Goal: Task Accomplishment & Management: Manage account settings

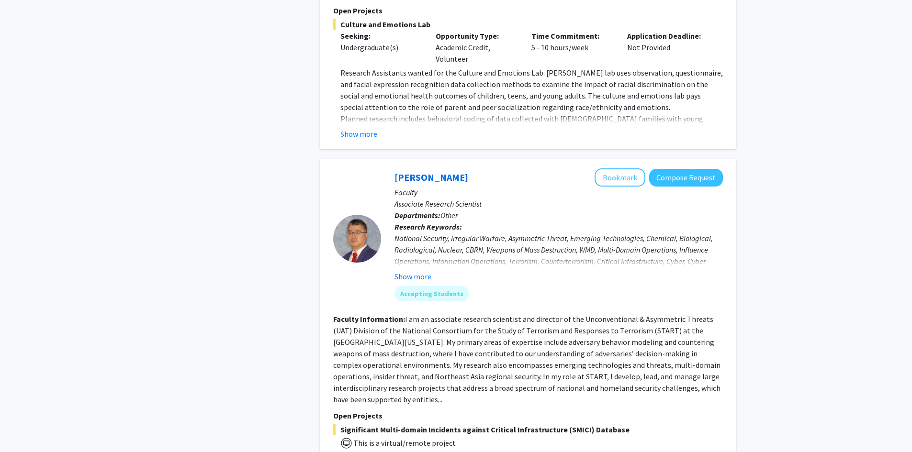
scroll to position [1723, 0]
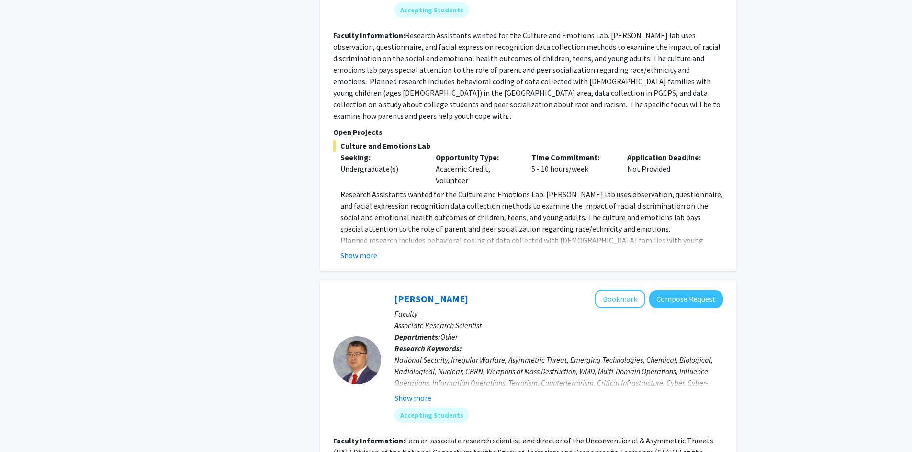
checkbox input "false"
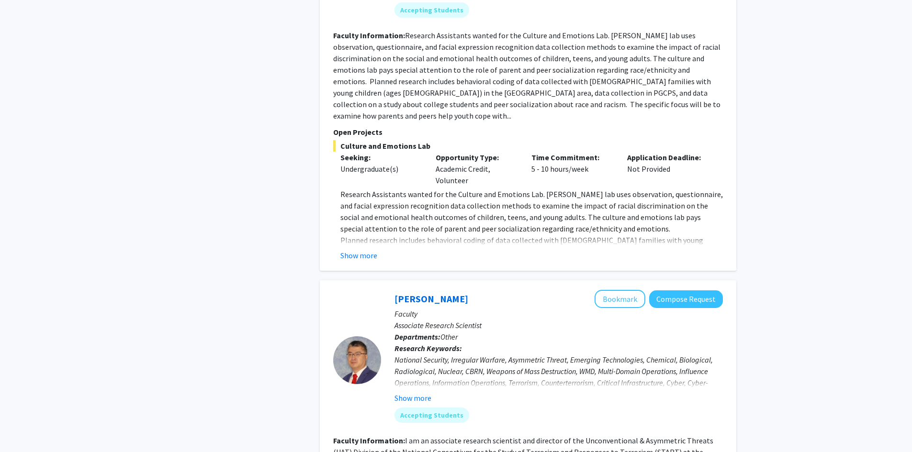
checkbox input "false"
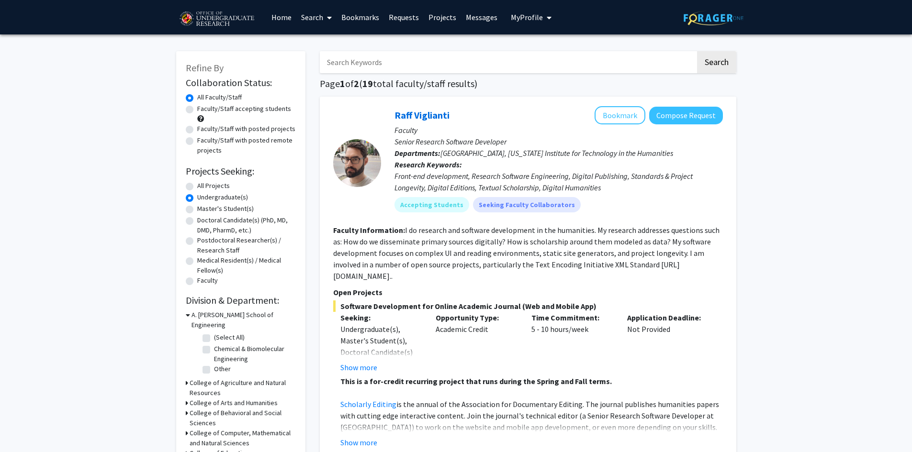
click at [345, 17] on link "Bookmarks" at bounding box center [360, 17] width 47 height 34
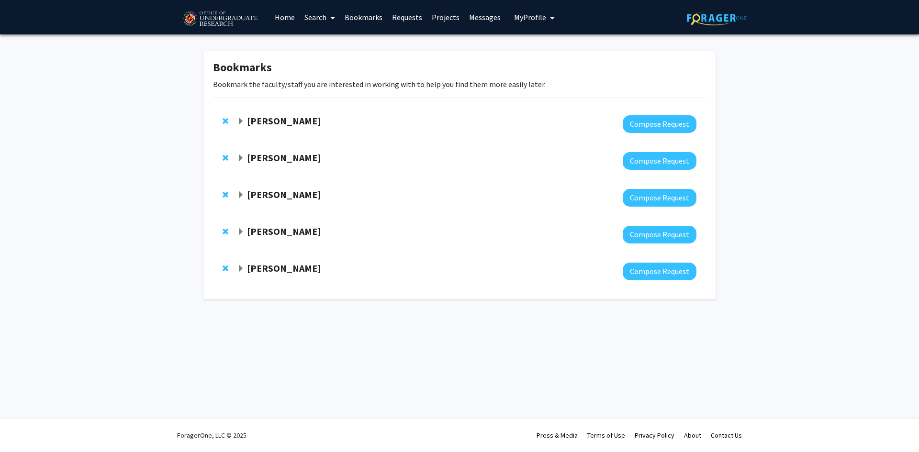
click at [298, 273] on strong "[PERSON_NAME]" at bounding box center [284, 268] width 74 height 12
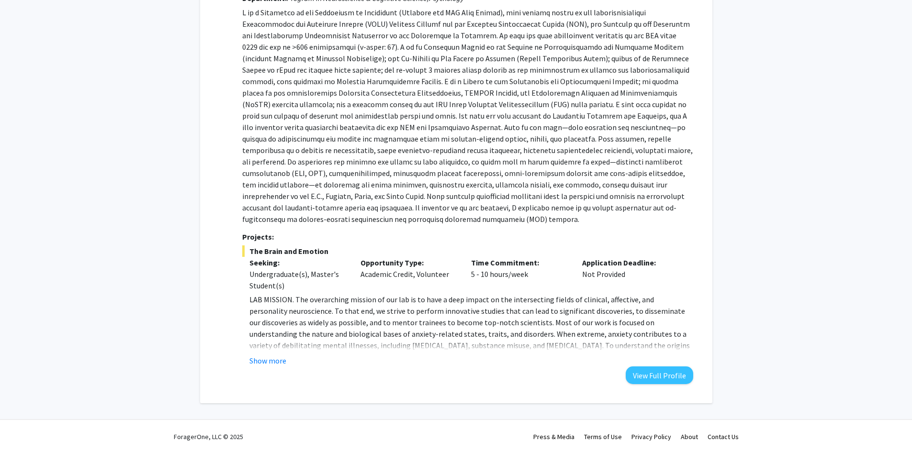
scroll to position [293, 0]
click at [272, 348] on p "LAB MISSION. The overarching mission of our lab is to have a deep impact on the…" at bounding box center [470, 372] width 443 height 161
click at [272, 352] on fg-read-more "LAB MISSION. The overarching mission of our lab is to have a deep impact on the…" at bounding box center [467, 328] width 450 height 73
click at [267, 359] on button "Show more" at bounding box center [267, 359] width 37 height 11
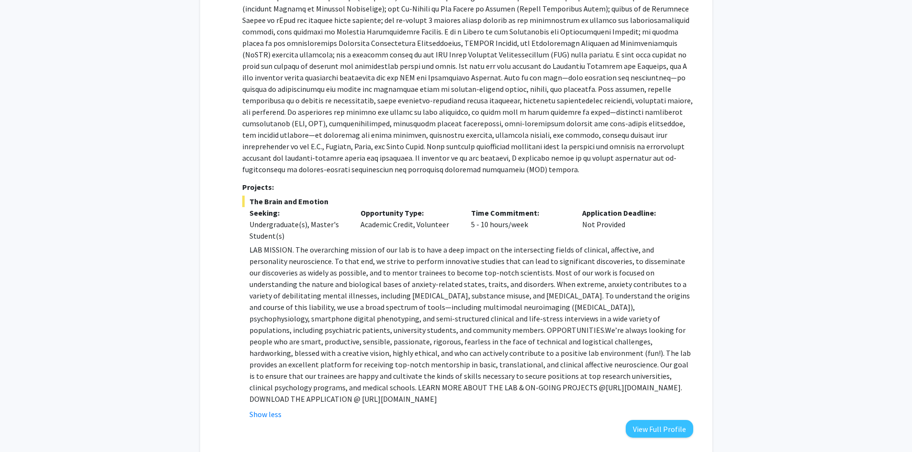
scroll to position [385, 0]
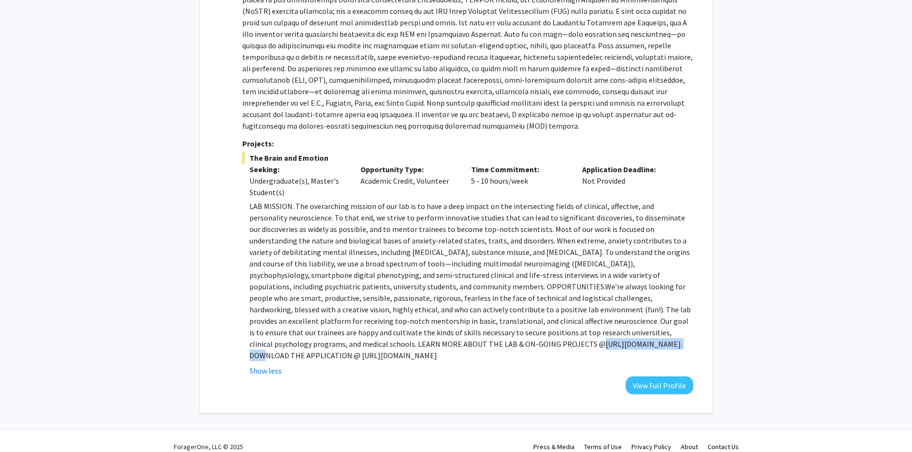
drag, startPoint x: 294, startPoint y: 345, endPoint x: 371, endPoint y: 346, distance: 76.6
click at [371, 346] on p "LAB MISSION. The overarching mission of our lab is to have a deep impact on the…" at bounding box center [470, 281] width 443 height 161
copy p "[URL][DOMAIN_NAME]"
click at [406, 255] on p "LAB MISSION. The overarching mission of our lab is to have a deep impact on the…" at bounding box center [470, 281] width 443 height 161
drag, startPoint x: 482, startPoint y: 345, endPoint x: 681, endPoint y: 349, distance: 199.2
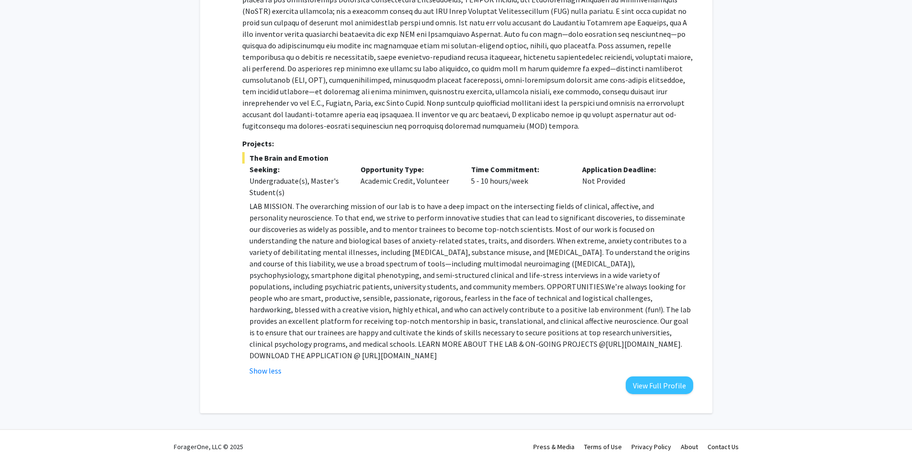
click at [451, 349] on p "LAB MISSION. The overarching mission of our lab is to have a deep impact on the…" at bounding box center [470, 281] width 443 height 161
copy p "[URL][DOMAIN_NAME]"
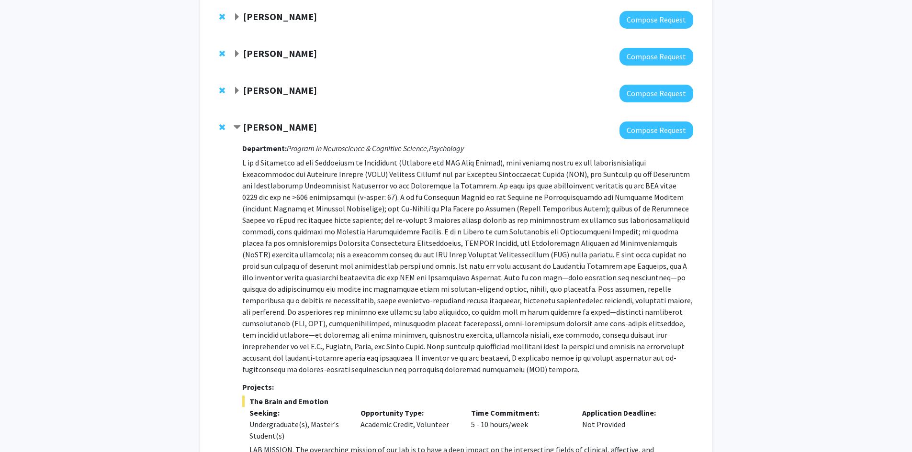
scroll to position [98, 0]
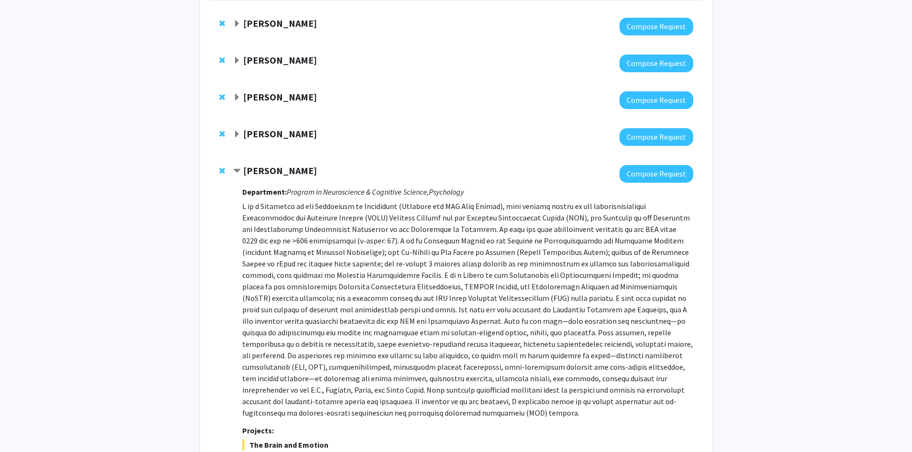
click at [288, 134] on strong "[PERSON_NAME]" at bounding box center [280, 134] width 74 height 12
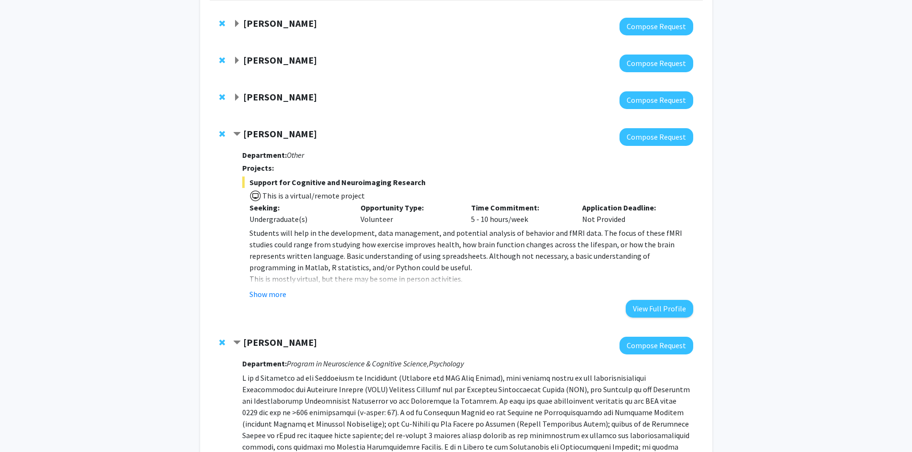
click at [273, 285] on fg-read-more "Students will help in the development, data management, and potential analysis …" at bounding box center [467, 263] width 450 height 73
click at [271, 296] on button "Show more" at bounding box center [267, 294] width 37 height 11
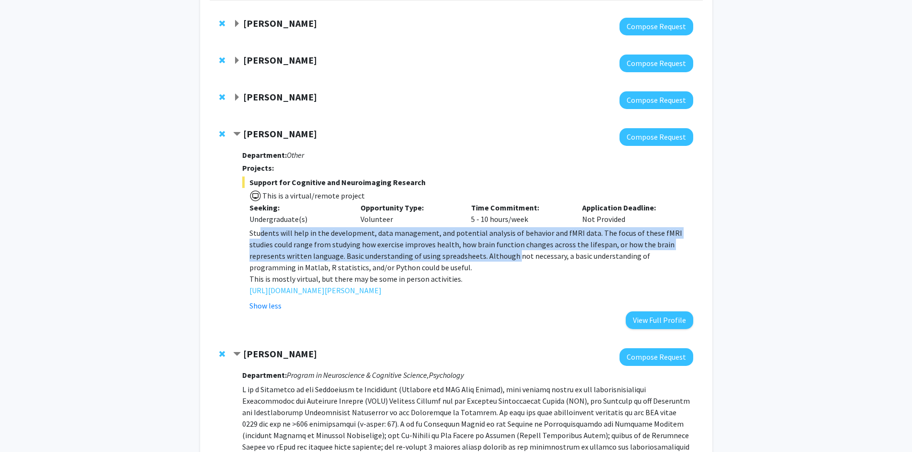
drag, startPoint x: 259, startPoint y: 236, endPoint x: 491, endPoint y: 254, distance: 231.9
click at [451, 253] on span "Students will help in the development, data management, and potential analysis …" at bounding box center [465, 250] width 433 height 44
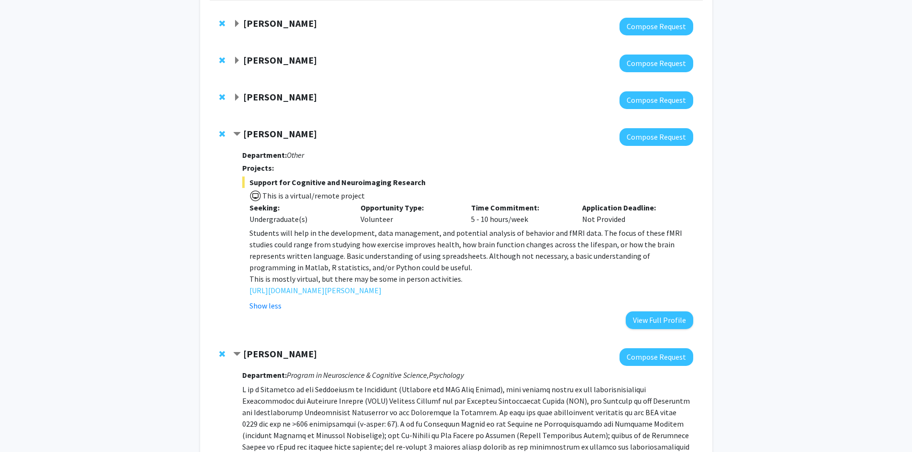
click at [451, 255] on span "Students will help in the development, data management, and potential analysis …" at bounding box center [465, 250] width 433 height 44
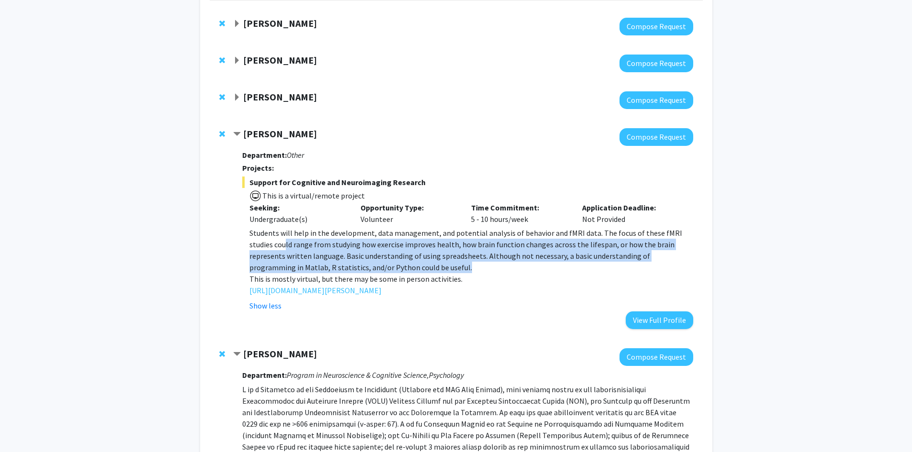
drag, startPoint x: 260, startPoint y: 250, endPoint x: 494, endPoint y: 263, distance: 234.0
click at [451, 263] on p "Students will help in the development, data management, and potential analysis …" at bounding box center [470, 250] width 443 height 46
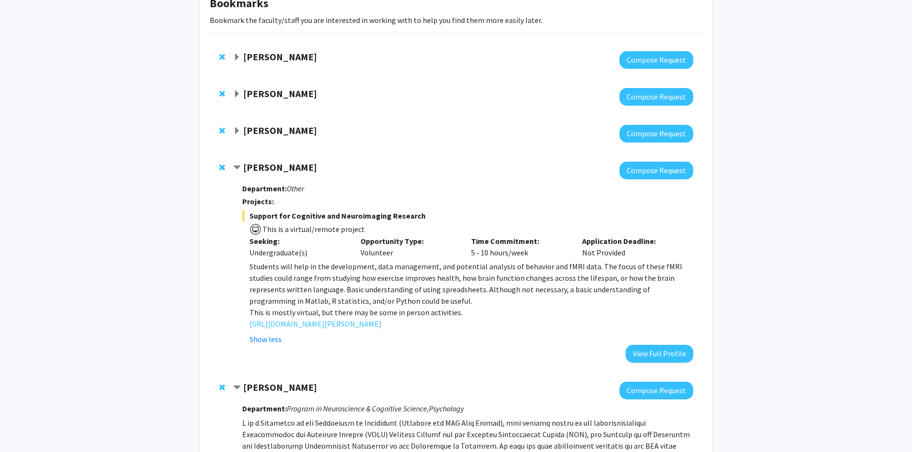
scroll to position [50, 0]
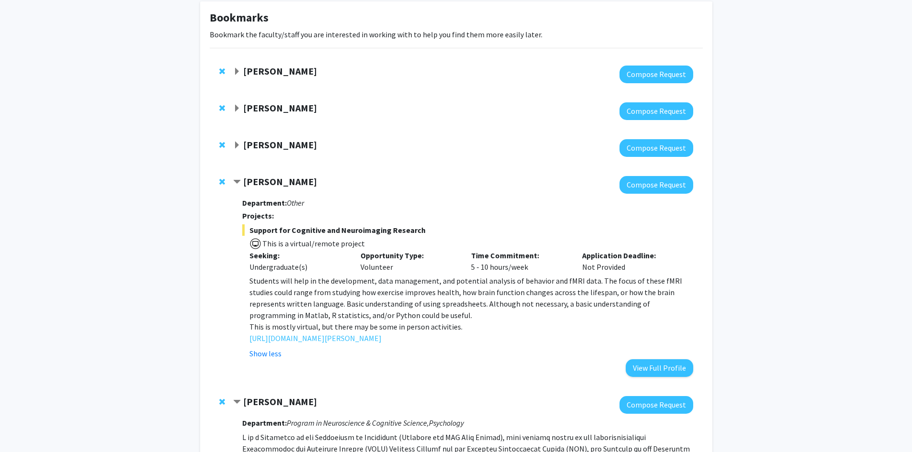
click at [282, 148] on strong "[PERSON_NAME]" at bounding box center [280, 145] width 74 height 12
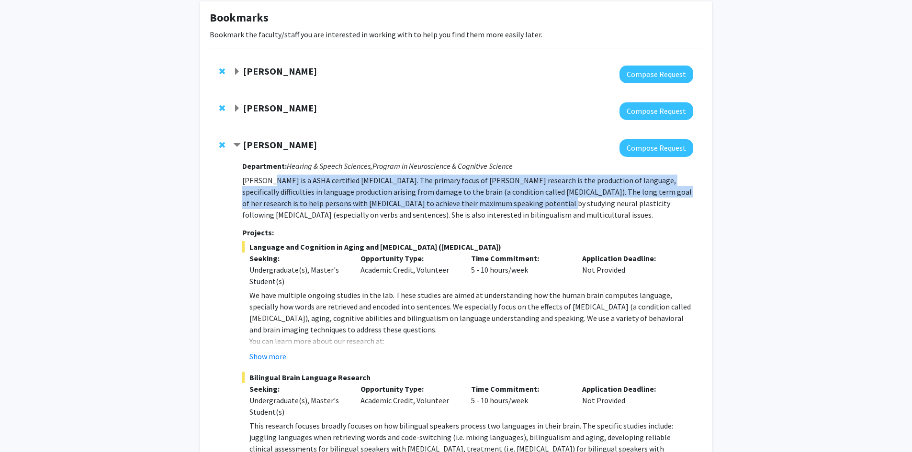
drag, startPoint x: 269, startPoint y: 177, endPoint x: 495, endPoint y: 202, distance: 226.8
click at [451, 202] on p "[PERSON_NAME] is a ASHA certified [MEDICAL_DATA]. The primary focus of [PERSON_…" at bounding box center [467, 198] width 450 height 46
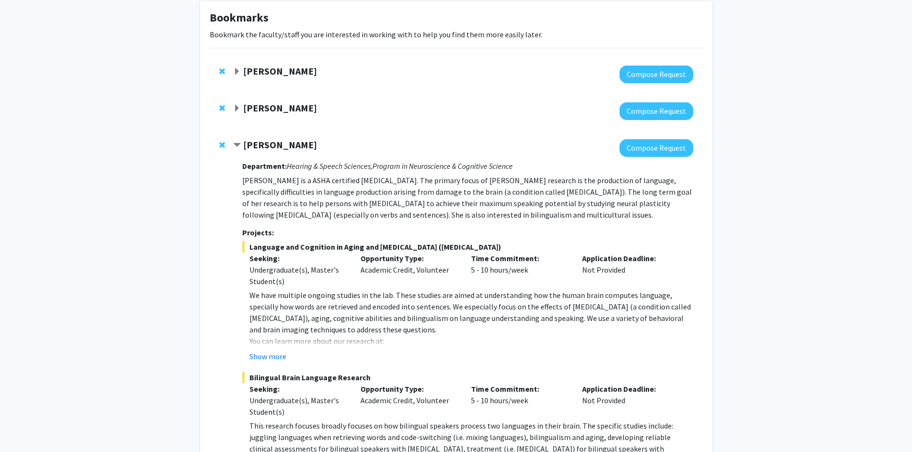
click at [451, 202] on p "[PERSON_NAME] is a ASHA certified [MEDICAL_DATA]. The primary focus of [PERSON_…" at bounding box center [467, 198] width 450 height 46
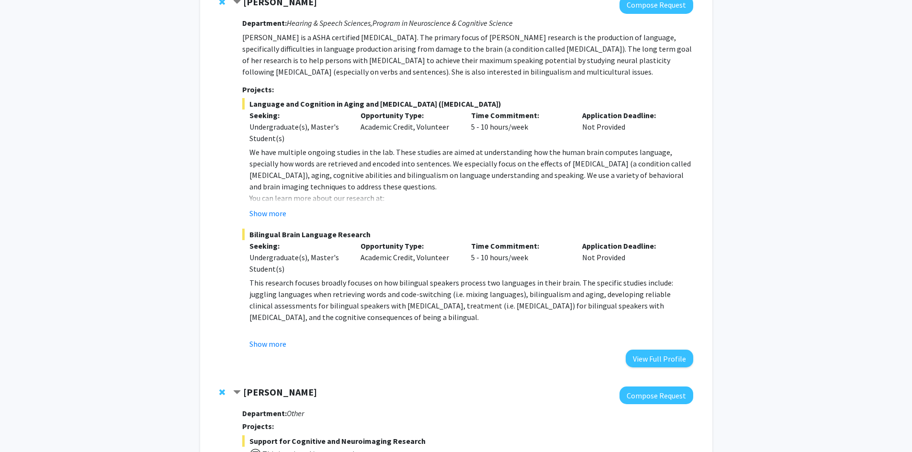
scroll to position [193, 0]
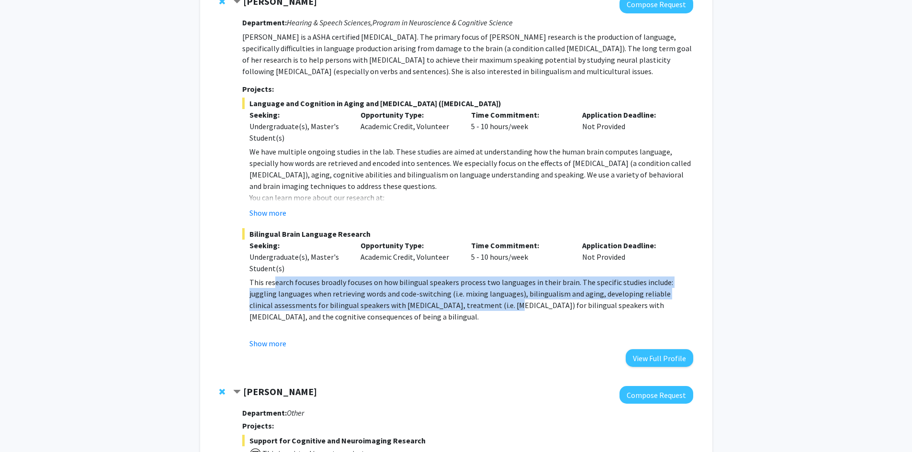
drag, startPoint x: 274, startPoint y: 285, endPoint x: 480, endPoint y: 306, distance: 207.4
click at [451, 306] on p "This research focuses broadly focuses on how bilingual speakers process two lan…" at bounding box center [470, 300] width 443 height 46
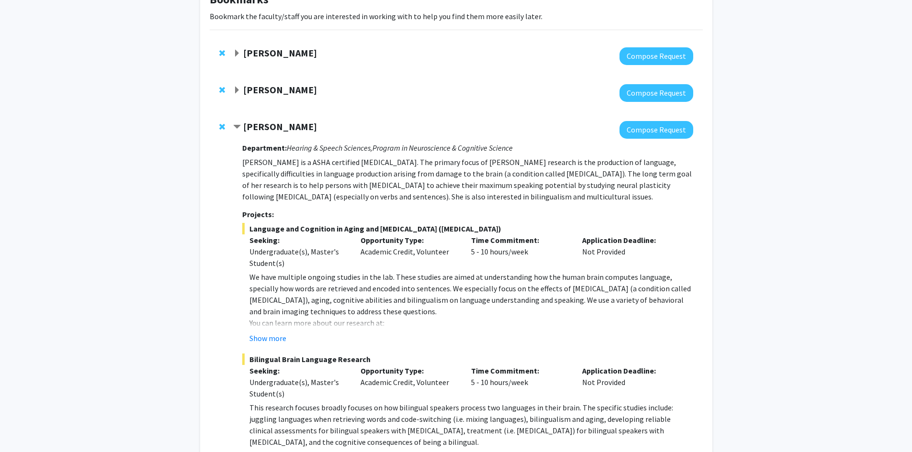
scroll to position [50, 0]
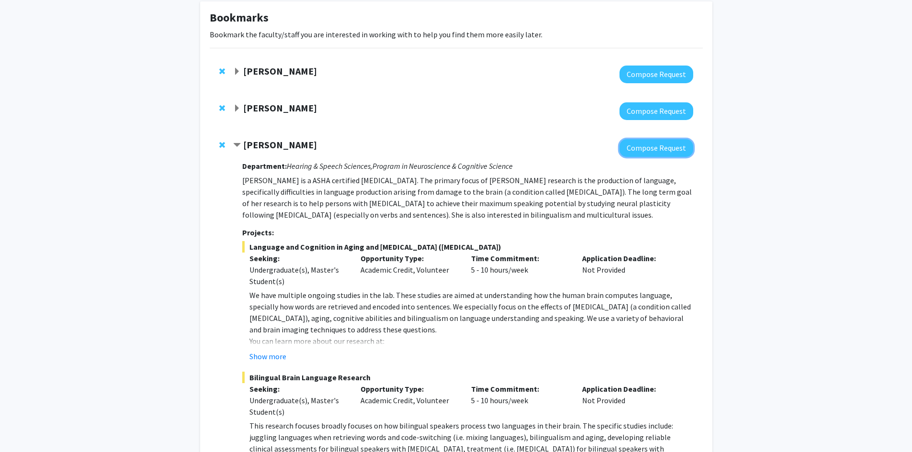
click at [451, 150] on button "Compose Request" at bounding box center [656, 148] width 74 height 18
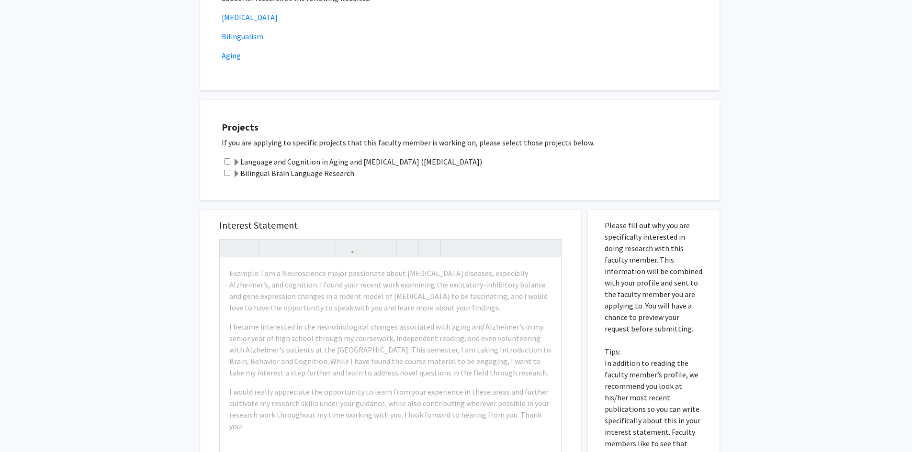
scroll to position [239, 0]
click at [153, 256] on div "All Requests Request for [PERSON_NAME] Request for [PERSON_NAME] Departments: H…" at bounding box center [456, 232] width 912 height 875
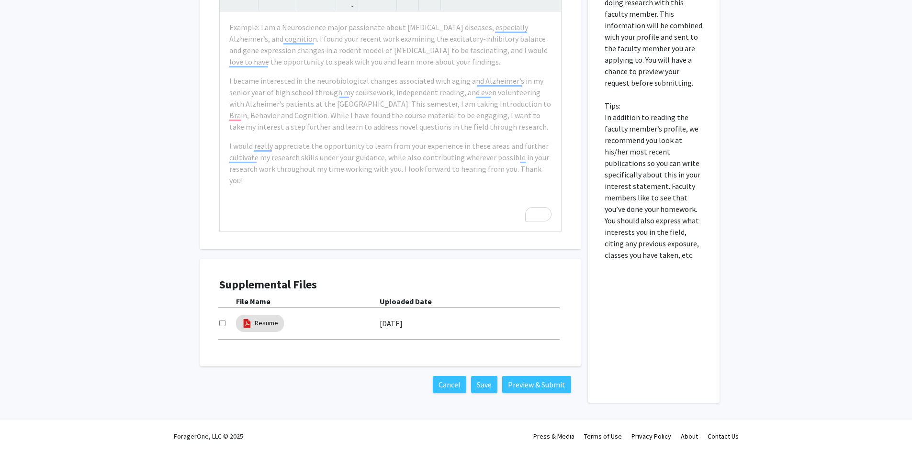
scroll to position [486, 0]
click at [224, 320] on input "checkbox" at bounding box center [222, 322] width 6 height 6
checkbox input "true"
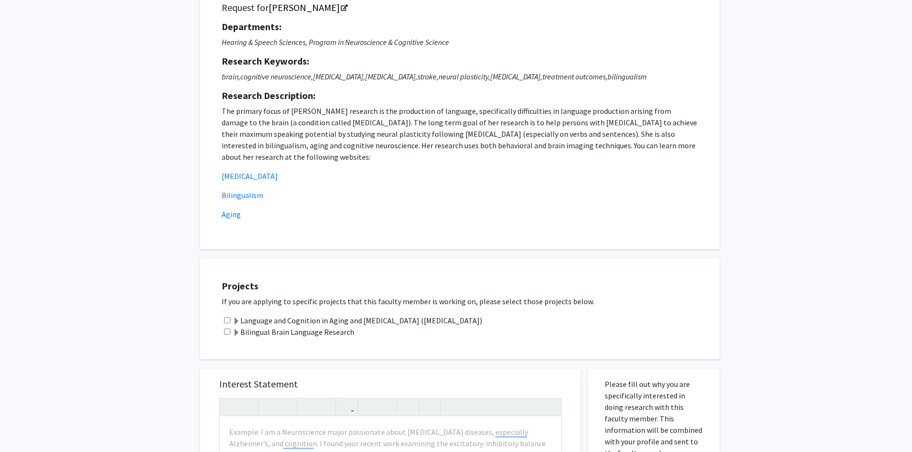
scroll to position [7, 0]
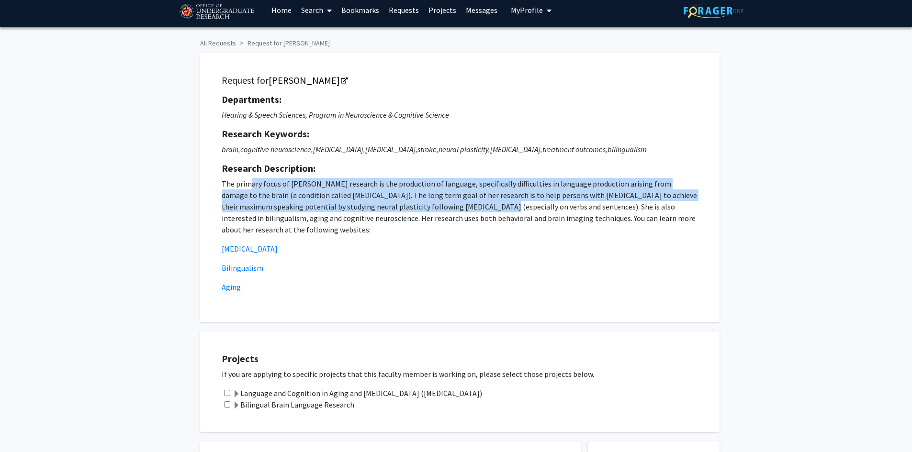
drag, startPoint x: 249, startPoint y: 187, endPoint x: 452, endPoint y: 213, distance: 204.1
click at [438, 207] on p "The primary focus of [PERSON_NAME] research is the production of language, spec…" at bounding box center [460, 206] width 476 height 57
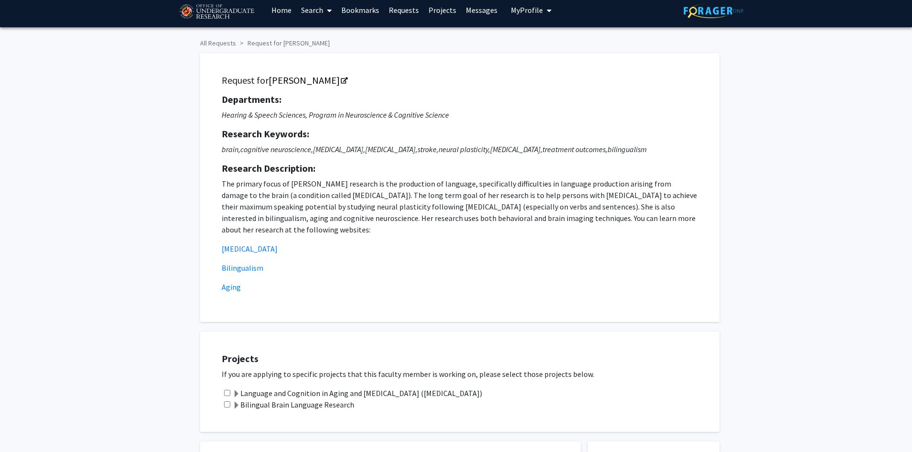
click at [451, 213] on p "The primary focus of [PERSON_NAME] research is the production of language, spec…" at bounding box center [460, 206] width 476 height 57
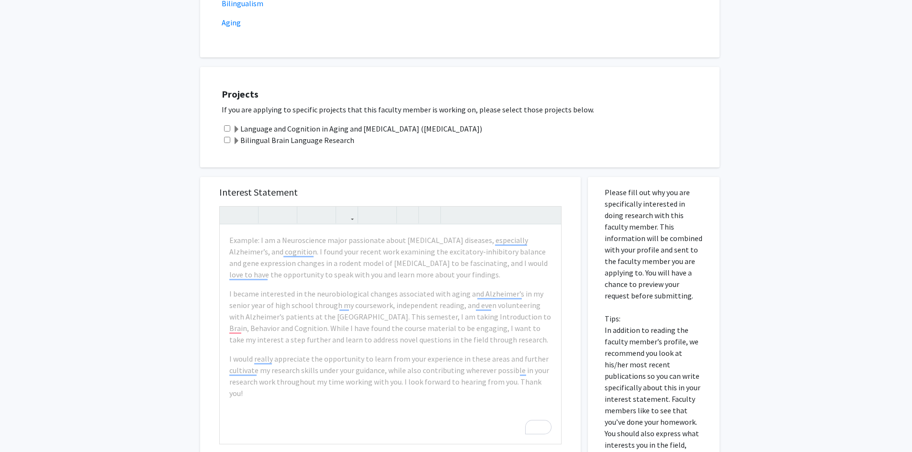
scroll to position [294, 0]
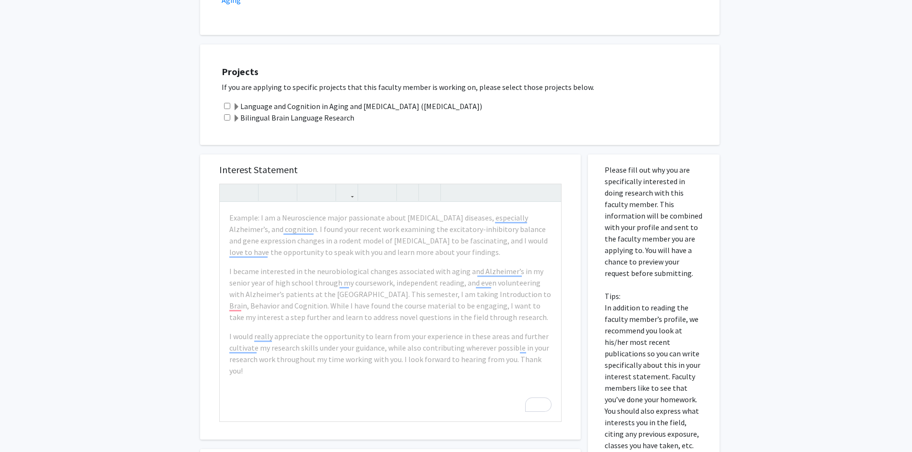
click at [145, 209] on div "All Requests Request for [PERSON_NAME] Request for [PERSON_NAME] Departments: H…" at bounding box center [456, 177] width 912 height 875
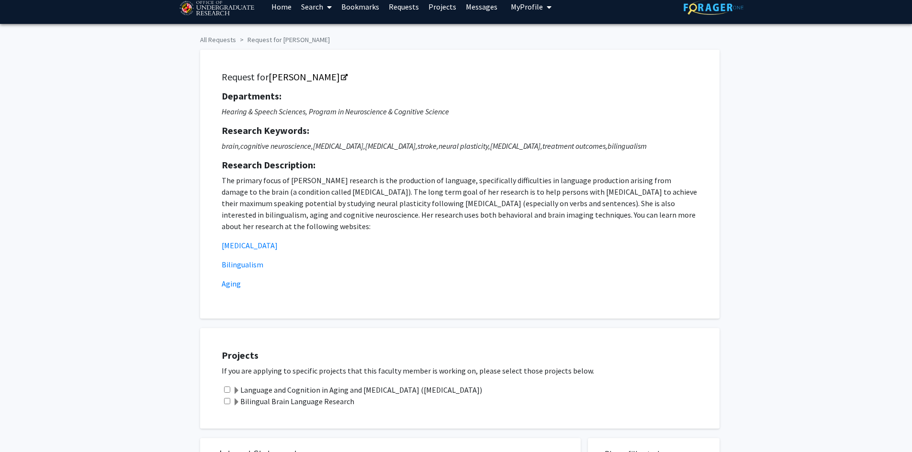
scroll to position [0, 0]
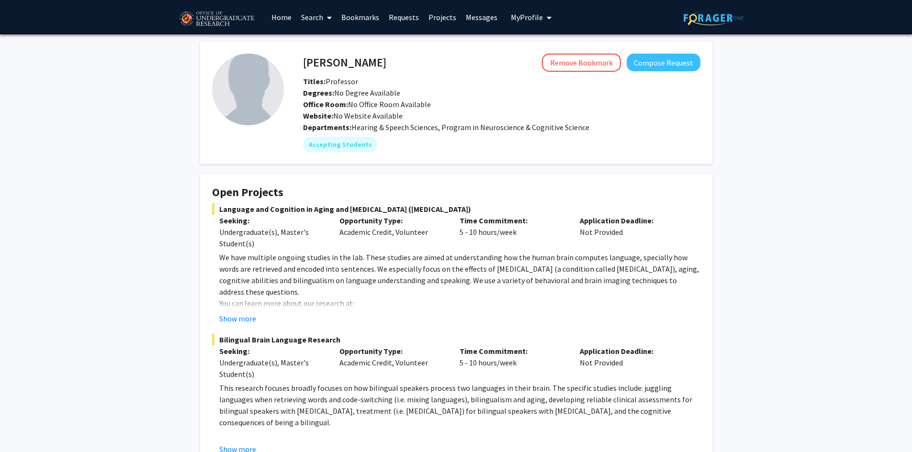
click at [521, 22] on span "My Profile" at bounding box center [527, 17] width 32 height 10
click at [534, 45] on div "Eileen Shih View Profile" at bounding box center [558, 49] width 82 height 21
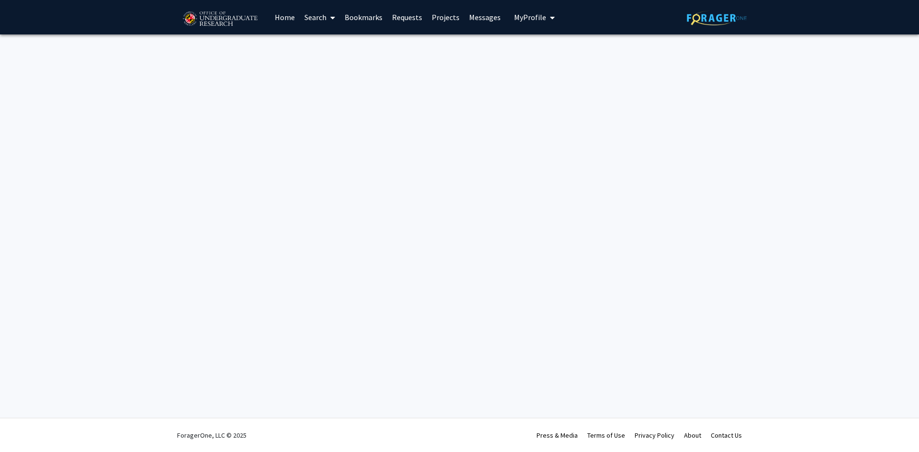
click at [525, 17] on span "My Profile" at bounding box center [530, 17] width 32 height 10
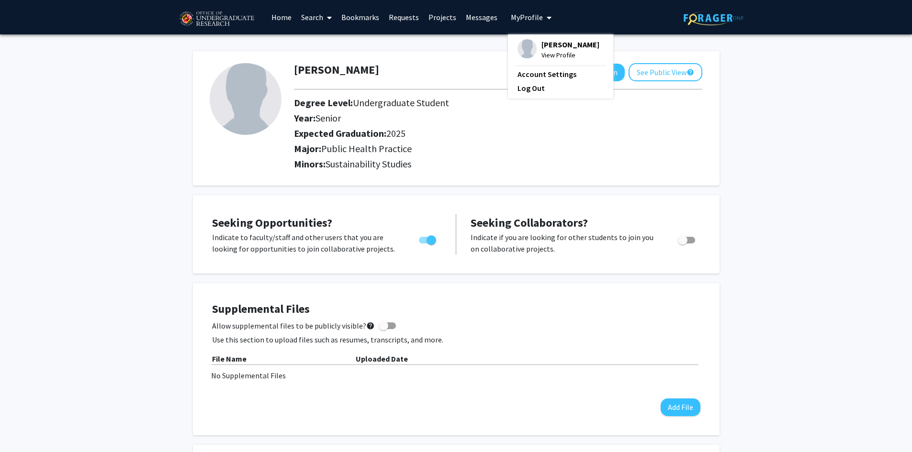
click at [167, 120] on div "Eileen Shih Edit Section See Public View help Degree Level: Undergraduate Stude…" at bounding box center [456, 459] width 912 height 850
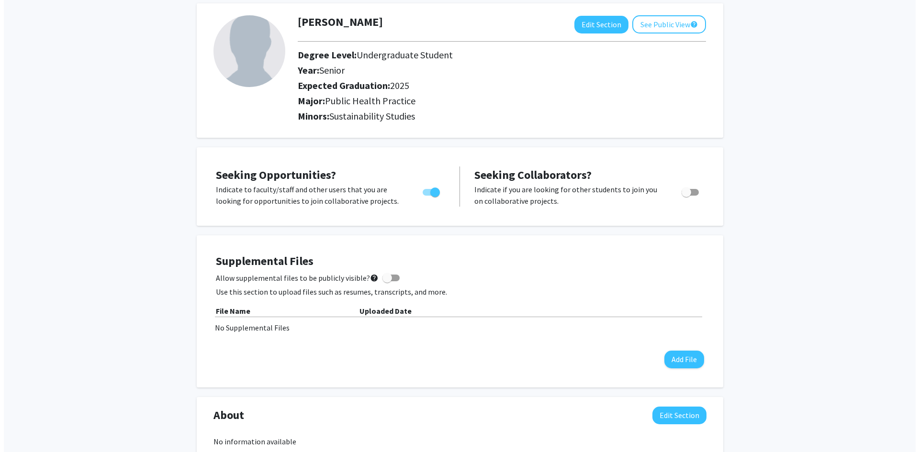
scroll to position [96, 0]
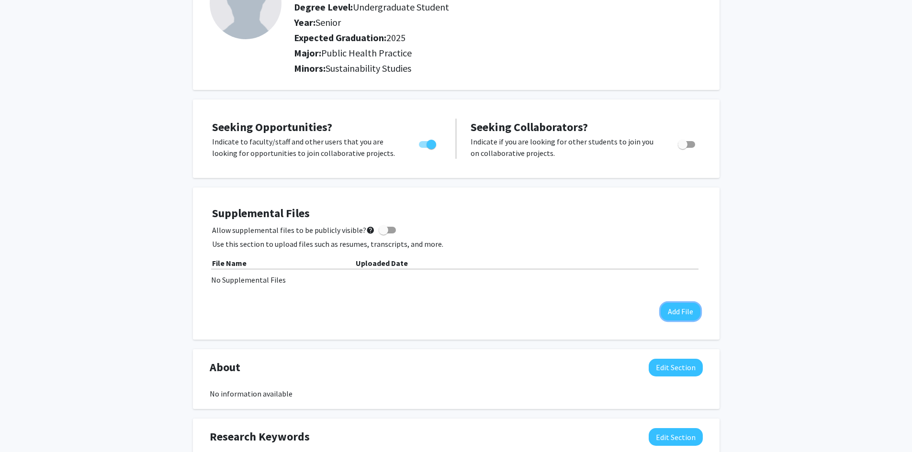
click at [676, 319] on button "Add File" at bounding box center [681, 312] width 40 height 18
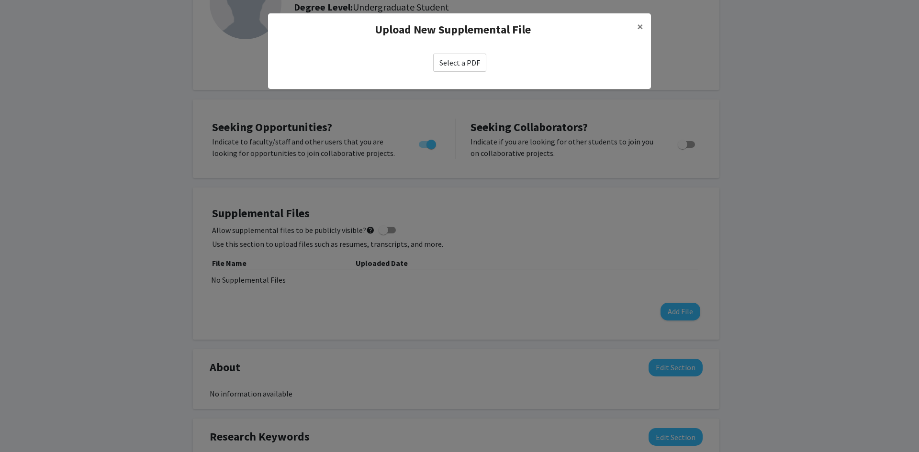
click at [453, 57] on label "Select a PDF" at bounding box center [459, 63] width 53 height 18
click at [0, 0] on input "Select a PDF" at bounding box center [0, 0] width 0 height 0
click at [387, 130] on modal-container "Upload New Supplemental File × Select a PDF" at bounding box center [459, 226] width 919 height 452
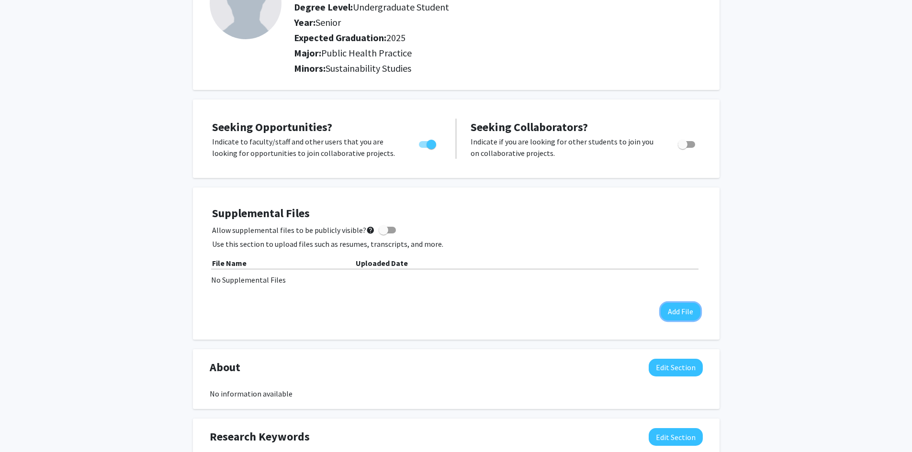
click at [677, 317] on button "Add File" at bounding box center [681, 312] width 40 height 18
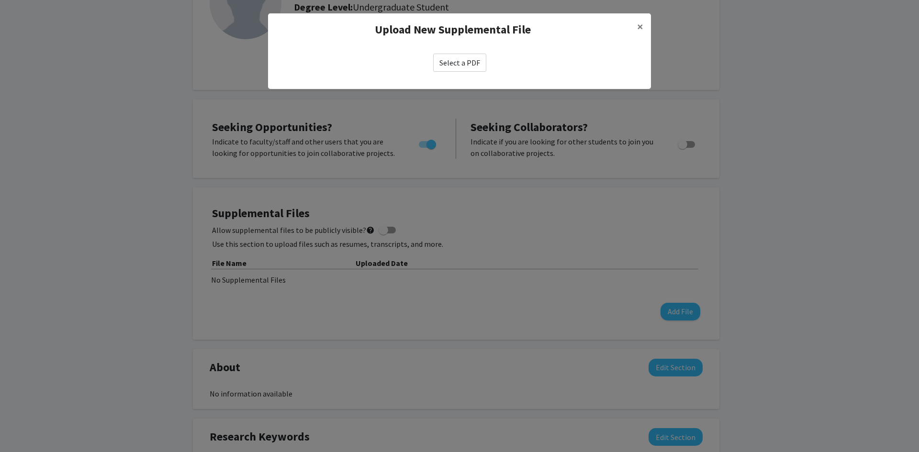
click at [457, 66] on label "Select a PDF" at bounding box center [459, 63] width 53 height 18
click at [0, 0] on input "Select a PDF" at bounding box center [0, 0] width 0 height 0
select select "custom"
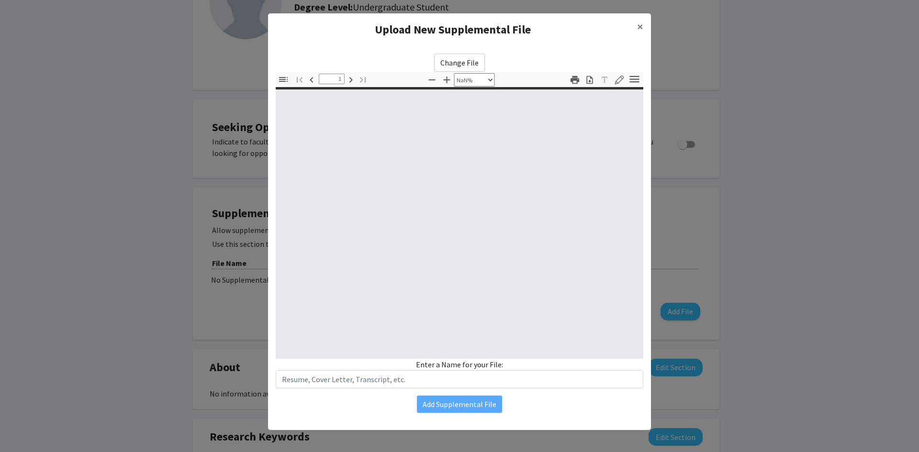
type input "0"
select select "custom"
type input "1"
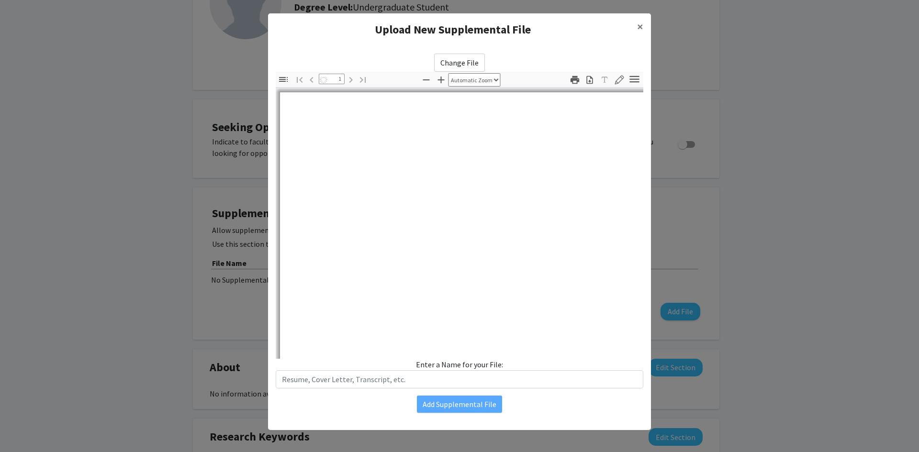
select select "auto"
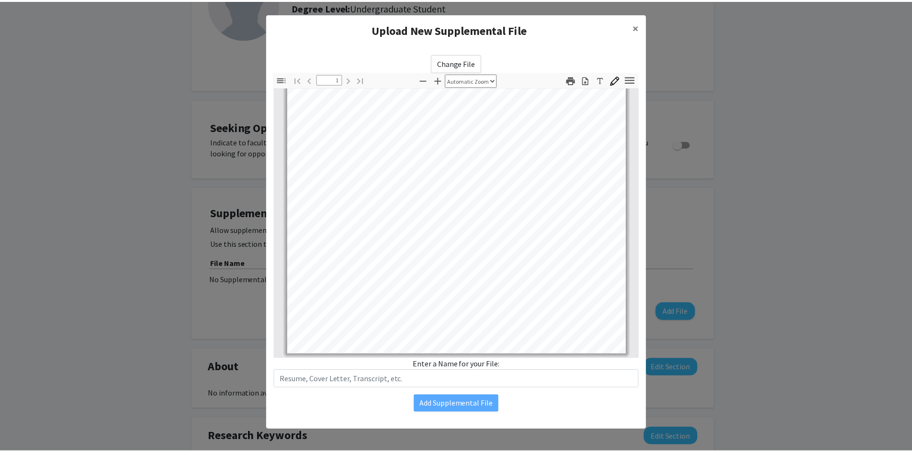
scroll to position [1, 0]
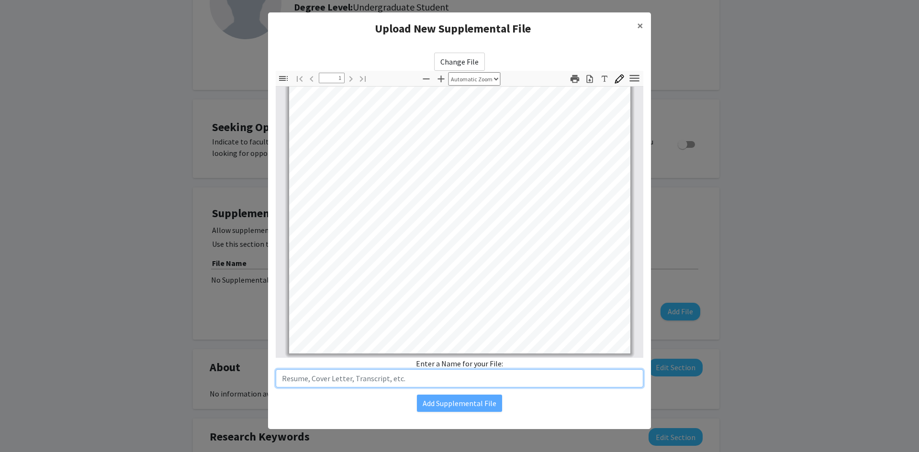
click at [322, 378] on input "text" at bounding box center [460, 379] width 368 height 18
type input "Resume"
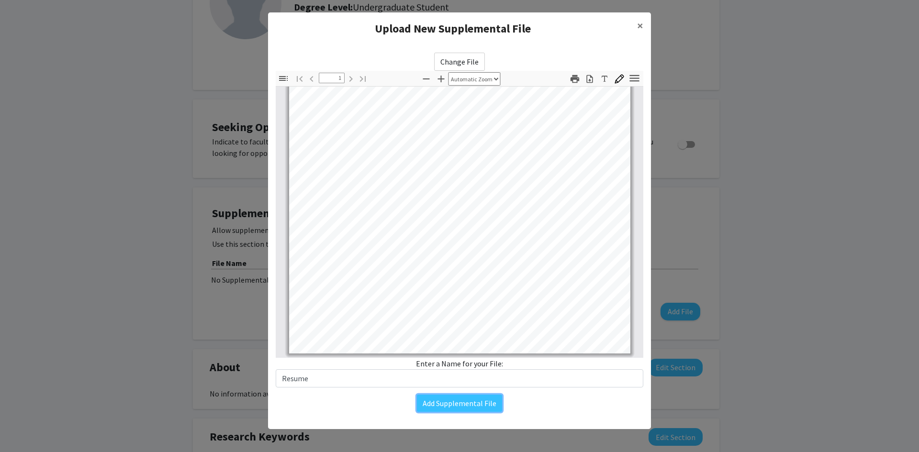
click at [478, 405] on button "Add Supplemental File" at bounding box center [459, 403] width 85 height 17
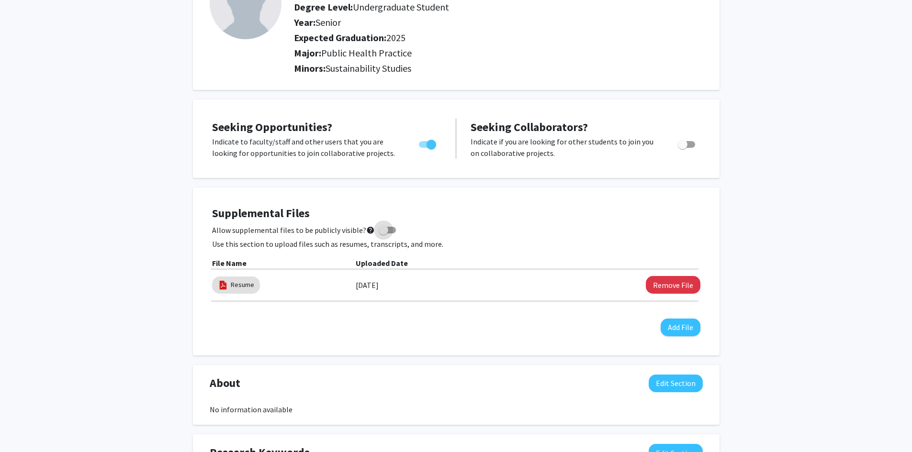
click at [381, 234] on span at bounding box center [384, 230] width 10 height 10
click at [383, 234] on input "Allow supplemental files to be publicly visible? help" at bounding box center [383, 234] width 0 height 0
checkbox input "true"
drag, startPoint x: 224, startPoint y: 248, endPoint x: 407, endPoint y: 248, distance: 183.3
click at [406, 248] on p "Use this section to upload files such as resumes, transcripts, and more." at bounding box center [456, 243] width 488 height 11
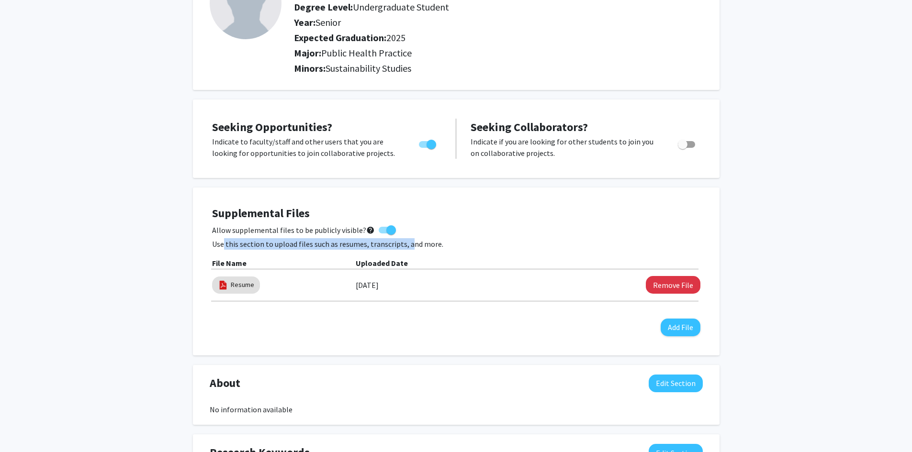
click at [408, 248] on p "Use this section to upload files such as resumes, transcripts, and more." at bounding box center [456, 243] width 488 height 11
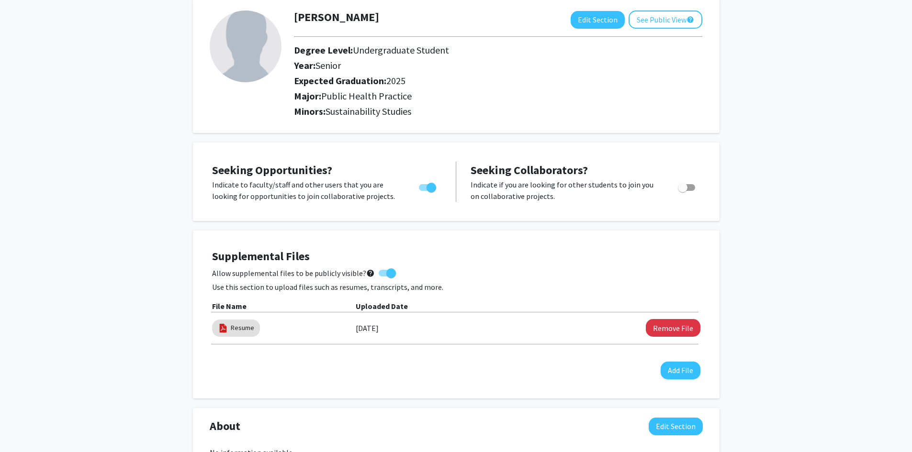
scroll to position [0, 0]
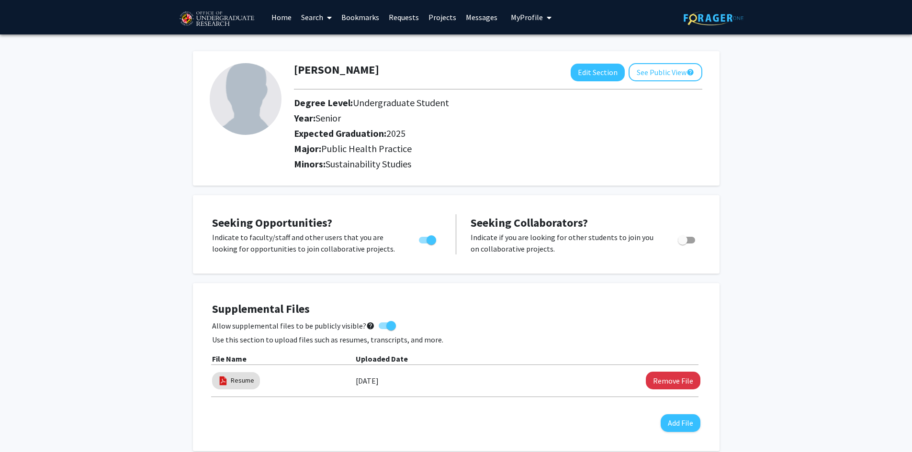
click at [404, 27] on link "Requests" at bounding box center [404, 17] width 40 height 34
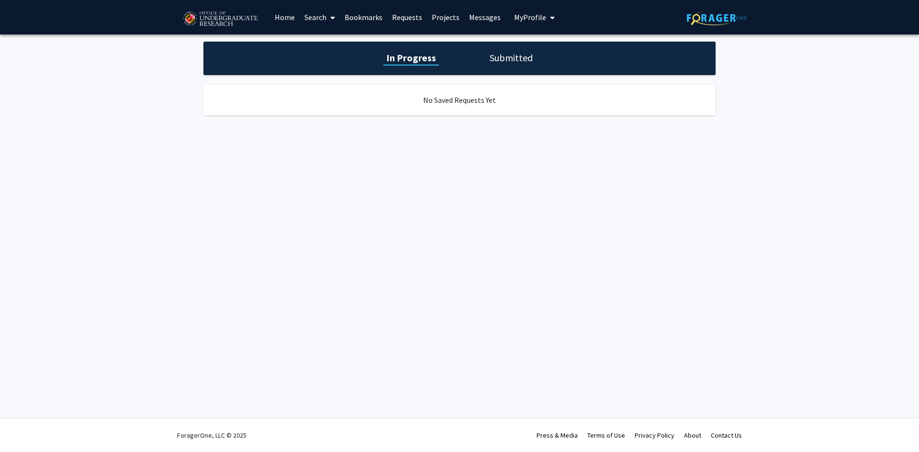
click at [278, 21] on link "Home" at bounding box center [285, 17] width 30 height 34
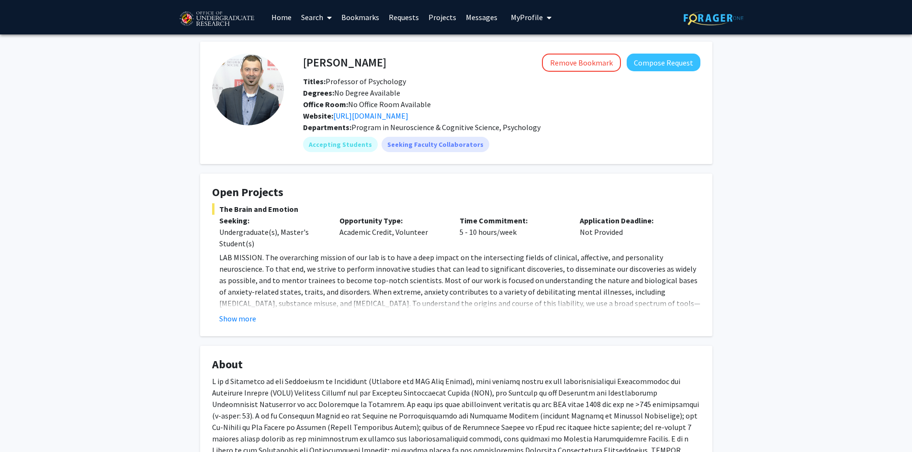
drag, startPoint x: 199, startPoint y: 184, endPoint x: 199, endPoint y: 175, distance: 8.6
